Goal: Task Accomplishment & Management: Use online tool/utility

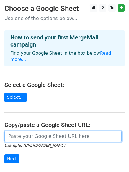
click at [27, 131] on input "url" at bounding box center [62, 136] width 117 height 11
paste input "[URL][DOMAIN_NAME]"
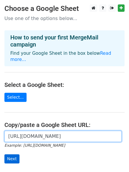
type input "[URL][DOMAIN_NAME]"
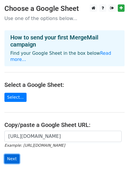
click at [12, 154] on input "Next" at bounding box center [11, 158] width 15 height 9
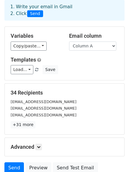
scroll to position [80, 0]
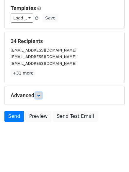
click at [42, 97] on link at bounding box center [38, 95] width 6 height 6
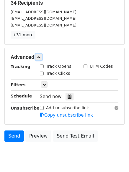
scroll to position [137, 0]
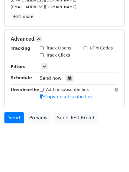
click at [42, 49] on input "Track Opens" at bounding box center [42, 48] width 4 height 4
checkbox input "true"
click at [42, 56] on input "Track Clicks" at bounding box center [42, 55] width 4 height 4
checkbox input "true"
click at [67, 79] on icon at bounding box center [69, 78] width 4 height 4
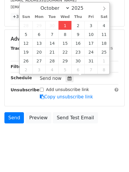
type input "2025-10-01 12:47"
type input "47"
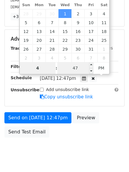
type input "4"
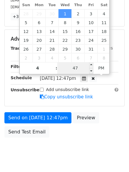
type input "2025-10-01 16:47"
type input "04"
click at [80, 65] on input "47" at bounding box center [75, 68] width 36 height 12
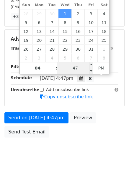
scroll to position [128, 0]
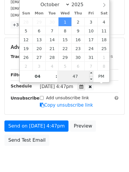
type input "1"
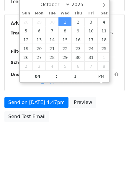
type input "2025-10-01 16:01"
click at [78, 127] on body "New Campaign Daily emails left: 50 Google Sheet: Regular 1. Write your email in…" at bounding box center [64, 12] width 129 height 273
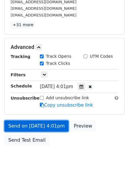
click at [41, 126] on link "Send on Oct 1 at 4:01pm" at bounding box center [36, 126] width 64 height 11
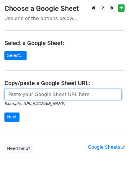
click at [34, 92] on input "url" at bounding box center [62, 94] width 117 height 11
type input "[URL][DOMAIN_NAME]"
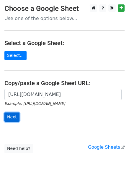
click at [12, 117] on input "Next" at bounding box center [11, 117] width 15 height 9
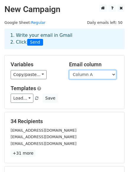
click at [90, 76] on select "Column A Column B Column C Column D Column E Column F Column G" at bounding box center [92, 74] width 47 height 9
select select "Column B"
click at [69, 70] on select "Column A Column B Column C Column D Column E Column F Column G" at bounding box center [92, 74] width 47 height 9
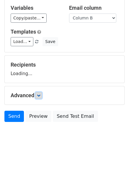
click at [40, 96] on icon at bounding box center [39, 96] width 4 height 4
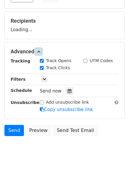
scroll to position [114, 0]
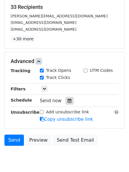
click at [70, 100] on div at bounding box center [69, 101] width 8 height 8
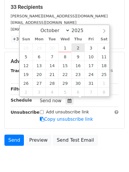
type input "2025-10-02 12:00"
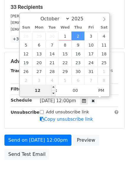
type input "5"
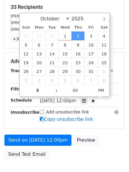
type input "2025-10-02 17:00"
click at [78, 160] on div "Send on Oct 2 at 12:00pm Preview Send Test Email" at bounding box center [64, 149] width 129 height 28
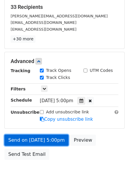
click at [35, 140] on link "Send on Oct 2 at 5:00pm" at bounding box center [36, 140] width 64 height 11
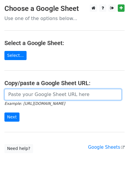
click at [31, 95] on input "url" at bounding box center [62, 94] width 117 height 11
type input "https://docs.google.com/spreadsheets/d/1k_rs9fdDQN33WI_O_H7GCMzQsj4ju128kh8UvaI…"
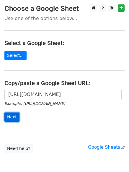
click at [14, 117] on input "Next" at bounding box center [11, 117] width 15 height 9
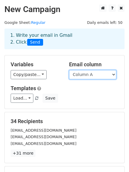
click at [88, 75] on select "Column A Column B Column C Column D Column E Column F Column G" at bounding box center [92, 74] width 47 height 9
select select "Column C"
click at [69, 70] on select "Column A Column B Column C Column D Column E Column F Column G" at bounding box center [92, 74] width 47 height 9
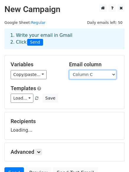
scroll to position [57, 0]
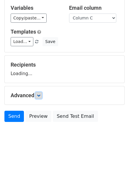
click at [41, 97] on link at bounding box center [38, 95] width 6 height 6
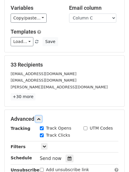
scroll to position [138, 0]
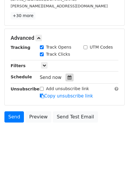
click at [67, 80] on div at bounding box center [69, 78] width 8 height 8
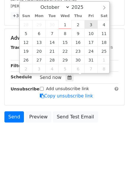
type input "2025-10-03 12:00"
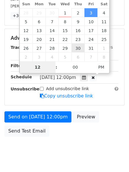
scroll to position [128, 0]
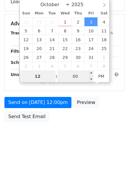
type input "6"
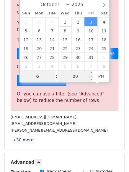
scroll to position [138, 0]
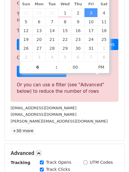
type input "2025-10-03 18:00"
click at [80, 133] on p "+30 more" at bounding box center [65, 130] width 108 height 7
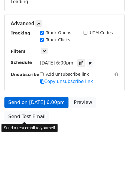
scroll to position [152, 0]
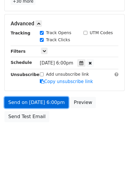
click at [32, 101] on link "Send on Oct 3 at 6:00pm" at bounding box center [36, 102] width 64 height 11
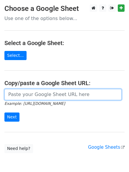
click at [33, 96] on input "url" at bounding box center [62, 94] width 117 height 11
type input "https://docs.google.com/spreadsheets/d/1k_rs9fdDQN33WI_O_H7GCMzQsj4ju128kh8UvaI…"
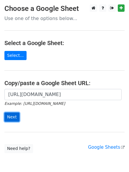
click at [12, 116] on input "Next" at bounding box center [11, 117] width 15 height 9
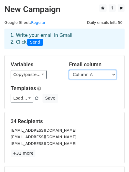
click at [90, 75] on select "Column A Column B Column C Column D Column E Column F Column G" at bounding box center [92, 74] width 47 height 9
select select "Column D"
click at [69, 70] on select "Column A Column B Column C Column D Column E Column F Column G" at bounding box center [92, 74] width 47 height 9
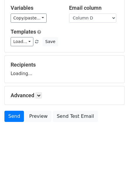
click at [43, 98] on h5 "Advanced" at bounding box center [65, 95] width 108 height 6
click at [42, 97] on link at bounding box center [38, 95] width 6 height 6
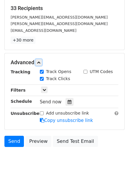
scroll to position [114, 0]
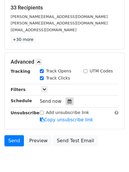
click at [67, 102] on icon at bounding box center [69, 101] width 4 height 4
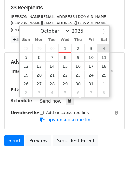
type input "2025-10-04 12:00"
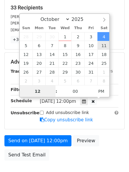
scroll to position [0, 0]
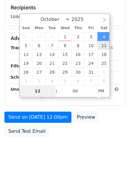
type input "7"
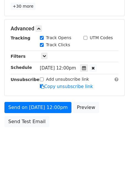
scroll to position [267, 0]
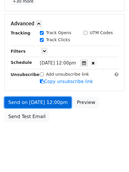
type input "2025-10-04 19:00"
click at [51, 102] on link "Send on Oct 4 at 12:00pm" at bounding box center [37, 102] width 67 height 11
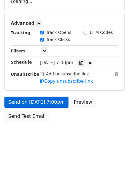
scroll to position [128, 0]
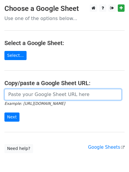
click at [34, 98] on input "url" at bounding box center [62, 94] width 117 height 11
type input "[URL][DOMAIN_NAME]"
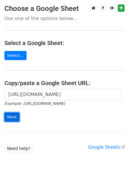
click at [11, 119] on input "Next" at bounding box center [11, 117] width 15 height 9
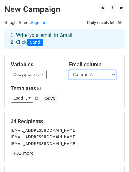
click at [85, 75] on select "Column A Column B Column C Column D Column E Column F Column G" at bounding box center [92, 74] width 47 height 9
select select "Column E"
click at [69, 70] on select "Column A Column B Column C Column D Column E Column F Column G" at bounding box center [92, 74] width 47 height 9
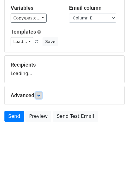
click at [40, 98] on link at bounding box center [38, 95] width 6 height 6
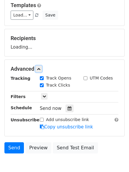
scroll to position [112, 0]
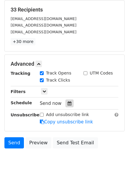
click at [67, 101] on icon at bounding box center [69, 103] width 4 height 4
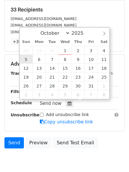
type input "[DATE] 12:00"
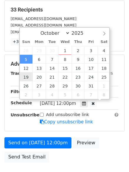
scroll to position [0, 0]
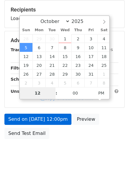
type input "8"
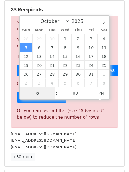
scroll to position [267, 0]
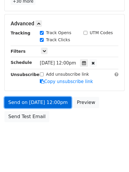
type input "[DATE] 20:00"
click at [37, 103] on link "Send on [DATE] 12:00pm" at bounding box center [37, 102] width 67 height 11
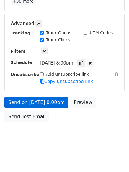
scroll to position [128, 0]
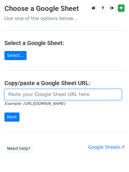
click at [32, 97] on input "url" at bounding box center [62, 94] width 117 height 11
type input "[URL][DOMAIN_NAME]"
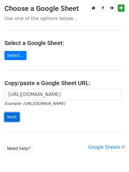
click at [14, 117] on input "Next" at bounding box center [11, 117] width 15 height 9
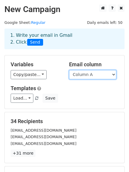
click at [96, 75] on select "Column A Column B Column C Column D Column E Column F Column G" at bounding box center [92, 74] width 47 height 9
select select "Column F"
click at [69, 70] on select "Column A Column B Column C Column D Column E Column F Column G" at bounding box center [92, 74] width 47 height 9
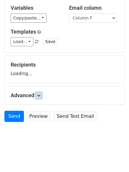
click at [40, 96] on icon at bounding box center [39, 96] width 4 height 4
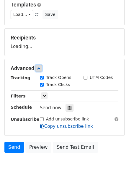
scroll to position [111, 0]
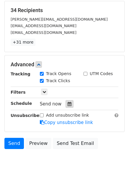
click at [69, 102] on div at bounding box center [69, 104] width 8 height 8
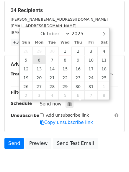
type input "2025-10-06 12:00"
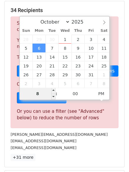
drag, startPoint x: 43, startPoint y: 90, endPoint x: 35, endPoint y: 91, distance: 8.3
click at [35, 91] on input "8" at bounding box center [38, 94] width 36 height 12
type input "9"
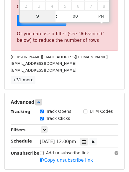
scroll to position [267, 0]
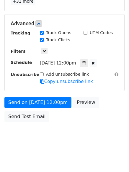
type input "2025-10-06 21:00"
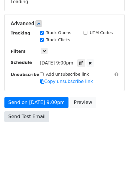
scroll to position [152, 0]
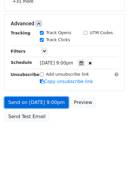
click at [30, 103] on link "Send on Oct 6 at 9:00pm" at bounding box center [36, 102] width 64 height 11
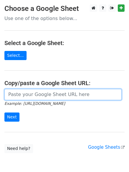
click at [30, 96] on input "url" at bounding box center [62, 94] width 117 height 11
type input "https://docs.google.com/spreadsheets/d/1k_rs9fdDQN33WI_O_H7GCMzQsj4ju128kh8UvaI…"
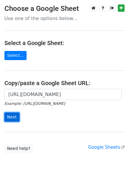
click at [12, 117] on input "Next" at bounding box center [11, 117] width 15 height 9
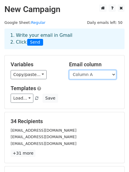
click at [84, 76] on select "Column A Column B Column C Column D Column E Column F Column G" at bounding box center [92, 74] width 47 height 9
select select "Column G"
click at [69, 70] on select "Column A Column B Column C Column D Column E Column F Column G" at bounding box center [92, 74] width 47 height 9
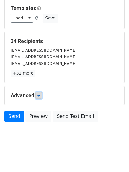
click at [39, 98] on link at bounding box center [38, 95] width 6 height 6
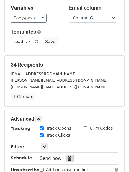
click at [67, 157] on icon at bounding box center [69, 158] width 4 height 4
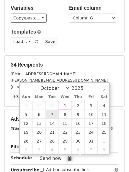
type input "[DATE] 12:00"
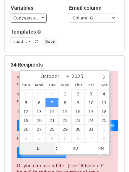
type input "10"
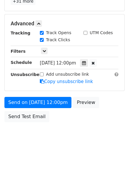
type input "[DATE] 22:00"
click at [57, 124] on div "Send on [DATE] 12:00pm Preview Send Test Email" at bounding box center [64, 111] width 129 height 28
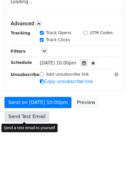
scroll to position [152, 0]
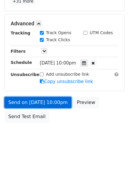
click at [34, 102] on link "Send on [DATE] 10:00pm" at bounding box center [37, 102] width 67 height 11
